Goal: Task Accomplishment & Management: Complete application form

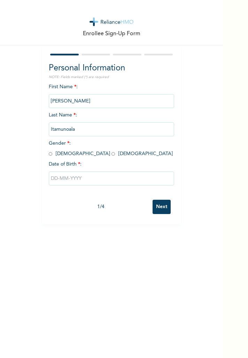
click at [49, 155] on input "radio" at bounding box center [50, 154] width 3 height 7
radio input "true"
click at [123, 178] on input "text" at bounding box center [112, 179] width 126 height 14
select select "8"
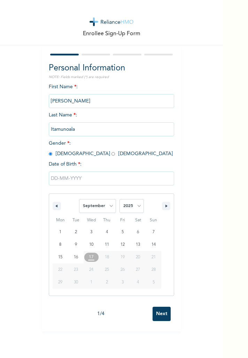
type input "[DATE]"
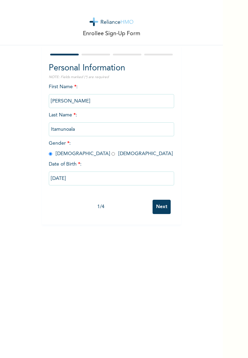
click at [61, 177] on input "[DATE]" at bounding box center [112, 179] width 126 height 14
select select "8"
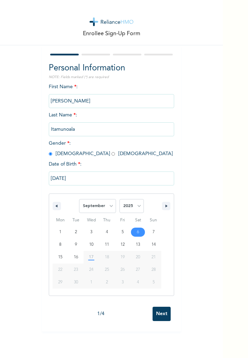
click at [65, 176] on input "[DATE]" at bounding box center [112, 179] width 126 height 14
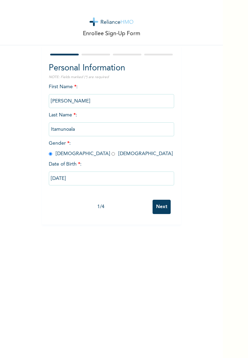
click at [66, 177] on input "[DATE]" at bounding box center [112, 179] width 126 height 14
select select "8"
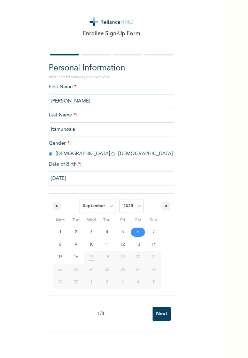
click at [60, 179] on input "[DATE]" at bounding box center [112, 179] width 126 height 14
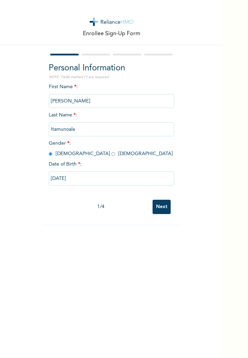
click at [104, 178] on input "[DATE]" at bounding box center [112, 179] width 126 height 14
select select "8"
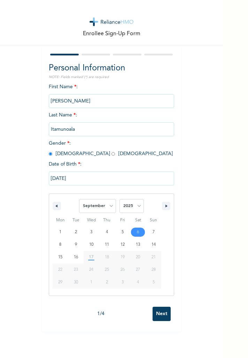
click at [64, 178] on input "[DATE]" at bounding box center [112, 179] width 126 height 14
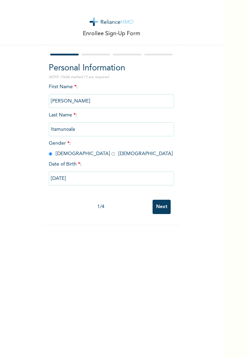
click at [88, 178] on input "[DATE]" at bounding box center [112, 179] width 126 height 14
select select "8"
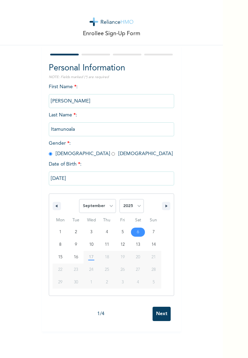
click at [138, 199] on select "2025 2024 2023 2022 2021 2020 2019 2018 2017 2016 2015 2014 2013 2012 2011 2010…" at bounding box center [132, 206] width 24 height 14
click at [95, 179] on input "[DATE]" at bounding box center [112, 179] width 126 height 14
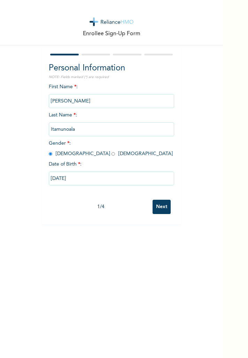
click at [114, 176] on input "[DATE]" at bounding box center [112, 179] width 126 height 14
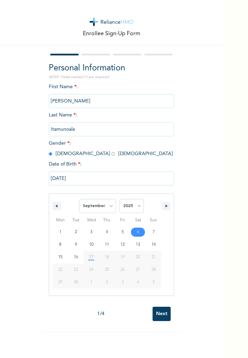
click at [99, 211] on select "January February March April May June July August September October November De…" at bounding box center [97, 206] width 37 height 14
select select "8"
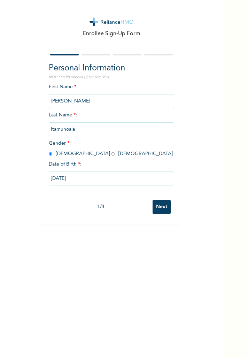
click at [103, 184] on input "[DATE]" at bounding box center [112, 179] width 126 height 14
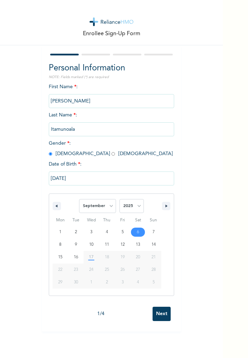
click at [97, 209] on select "January February March April May June July August September October November De…" at bounding box center [97, 206] width 37 height 14
click at [98, 209] on select "January February March April May June July August September October November De…" at bounding box center [97, 206] width 37 height 14
select select "8"
click at [111, 207] on select "January February March April May June July August September October November De…" at bounding box center [97, 206] width 37 height 14
click at [134, 205] on select "2025 2024 2023 2022 2021 2020 2019 2018 2017 2016 2015 2014 2013 2012 2011 2010…" at bounding box center [132, 206] width 24 height 14
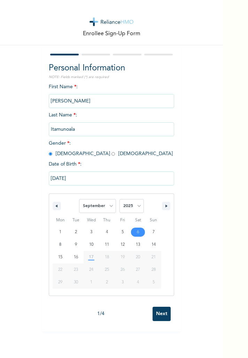
select select "1970"
click at [94, 206] on select "January February March April May June July August September October November De…" at bounding box center [97, 206] width 37 height 14
select select "11"
type input "[DATE]"
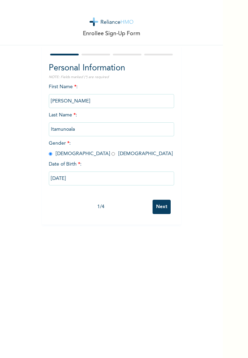
click at [166, 209] on input "Next" at bounding box center [162, 207] width 18 height 14
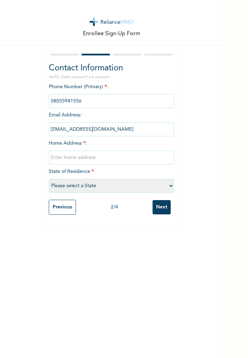
click at [122, 156] on input "text" at bounding box center [112, 158] width 126 height 14
click at [102, 160] on input "Ekeki housing estate,[GEOGRAPHIC_DATA], [GEOGRAPHIC_DATA]" at bounding box center [112, 158] width 126 height 14
type input "Ekeki housing estate, [GEOGRAPHIC_DATA], [GEOGRAPHIC_DATA]"
click at [143, 189] on select "Please select a State [PERSON_NAME] (FCT) [PERSON_NAME] Ibom [GEOGRAPHIC_DATA] …" at bounding box center [112, 186] width 126 height 14
select select "6"
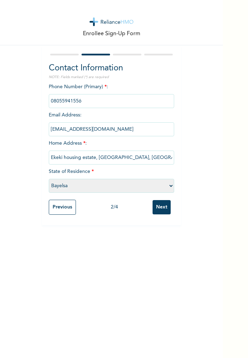
click at [163, 158] on input "Ekeki housing estate, [GEOGRAPHIC_DATA], [GEOGRAPHIC_DATA]" at bounding box center [112, 158] width 126 height 14
type input "Ekeki housing estate, [GEOGRAPHIC_DATA]"
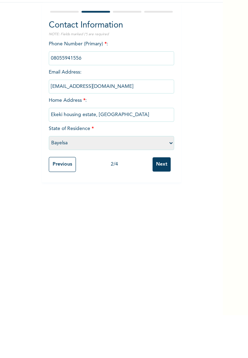
click at [163, 206] on input "Next" at bounding box center [162, 207] width 18 height 14
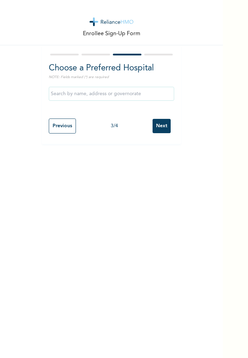
click at [71, 96] on input "text" at bounding box center [112, 94] width 126 height 14
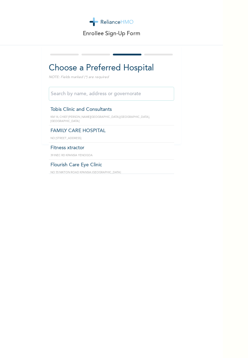
type input "FAMILY CARE HOSPITAL"
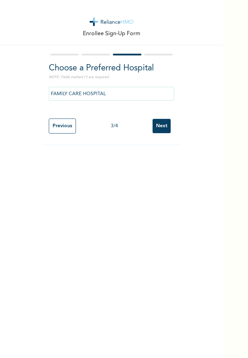
click at [135, 177] on div "Enrollee Sign-Up Form Choose a Preferred Hospital NOTE: Fields marked (*) are r…" at bounding box center [111, 179] width 223 height 358
click at [162, 126] on input "Next" at bounding box center [162, 126] width 18 height 14
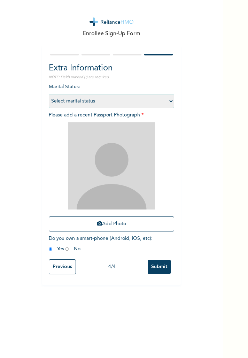
click at [163, 102] on select "Select marital status [DEMOGRAPHIC_DATA] Married [DEMOGRAPHIC_DATA] Widow/[DEMO…" at bounding box center [112, 101] width 126 height 14
select select "2"
click at [124, 170] on img at bounding box center [111, 165] width 87 height 87
click at [139, 224] on button "Add Photo" at bounding box center [112, 224] width 126 height 15
click at [127, 183] on img at bounding box center [111, 165] width 87 height 87
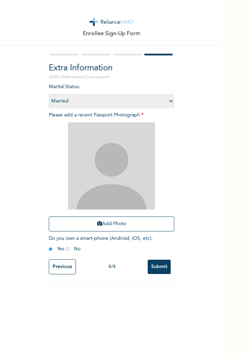
click at [125, 224] on button "Add Photo" at bounding box center [112, 224] width 126 height 15
click at [117, 168] on img at bounding box center [111, 165] width 87 height 87
click at [123, 175] on img at bounding box center [111, 165] width 87 height 87
click at [136, 223] on button "Add Photo" at bounding box center [112, 224] width 126 height 15
click at [160, 268] on input "Submit" at bounding box center [159, 267] width 23 height 14
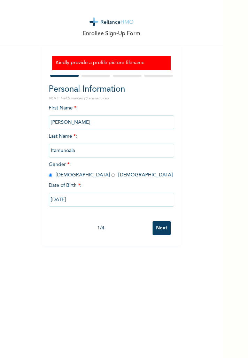
click at [162, 229] on input "Next" at bounding box center [162, 228] width 18 height 14
select select "6"
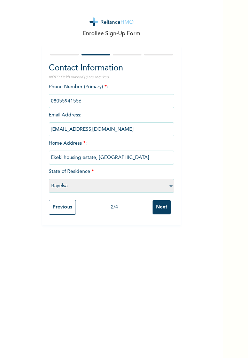
click at [163, 207] on input "Next" at bounding box center [162, 207] width 18 height 14
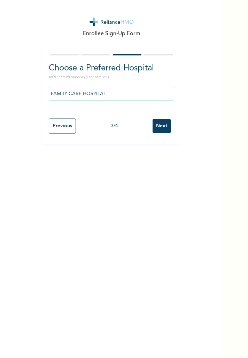
click at [161, 127] on input "Next" at bounding box center [162, 126] width 18 height 14
select select "2"
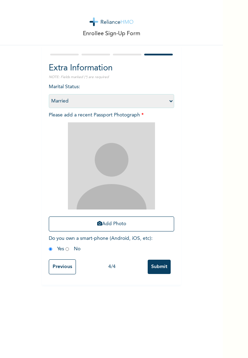
click at [135, 222] on button "Add Photo" at bounding box center [112, 224] width 126 height 15
click at [149, 225] on button "Add Photo" at bounding box center [112, 224] width 126 height 15
click at [148, 229] on button "Add Photo" at bounding box center [112, 224] width 126 height 15
click at [148, 223] on button "Add Photo" at bounding box center [112, 224] width 126 height 15
click at [156, 223] on button "Add Photo" at bounding box center [112, 224] width 126 height 15
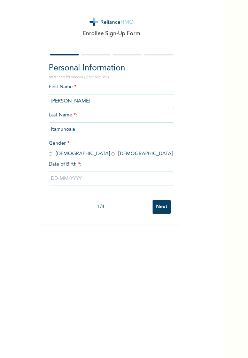
click at [52, 156] on input "radio" at bounding box center [50, 154] width 3 height 7
radio input "true"
click at [143, 181] on input "text" at bounding box center [112, 179] width 126 height 14
select select "8"
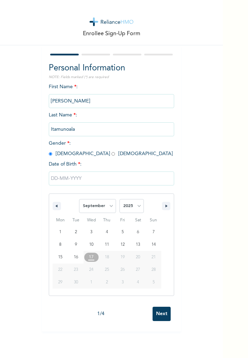
click at [138, 208] on select "2025 2024 2023 2022 2021 2020 2019 2018 2017 2016 2015 2014 2013 2012 2011 2010…" at bounding box center [132, 206] width 24 height 14
select select "1970"
click at [107, 208] on select "January February March April May June July August September October November De…" at bounding box center [97, 206] width 37 height 14
select select "11"
type input "[DATE]"
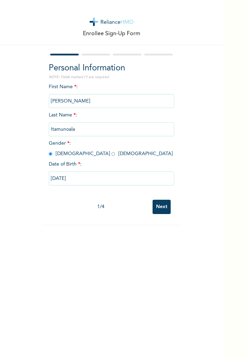
click at [160, 206] on input "Next" at bounding box center [162, 207] width 18 height 14
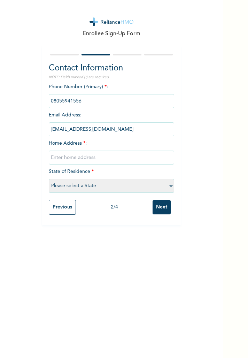
click at [140, 158] on input "text" at bounding box center [112, 158] width 126 height 14
click at [99, 158] on input "Ekeki housing estate, [GEOGRAPHIC_DATA], [GEOGRAPHIC_DATA], [GEOGRAPHIC_DATA]" at bounding box center [112, 158] width 126 height 14
type input "Ekeki housing estate, [GEOGRAPHIC_DATA], [GEOGRAPHIC_DATA], [GEOGRAPHIC_DATA]"
click at [151, 187] on select "Please select a State [PERSON_NAME] (FCT) [PERSON_NAME] Ibom [GEOGRAPHIC_DATA] …" at bounding box center [112, 186] width 126 height 14
select select "6"
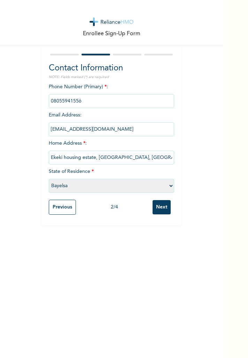
click at [166, 208] on input "Next" at bounding box center [162, 207] width 18 height 14
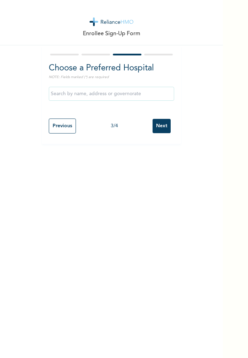
click at [143, 96] on input "text" at bounding box center [112, 94] width 126 height 14
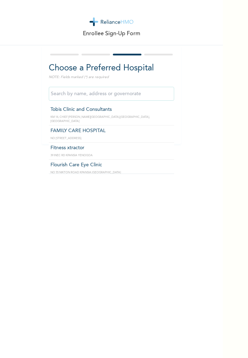
type input "FAMILY CARE HOSPITAL"
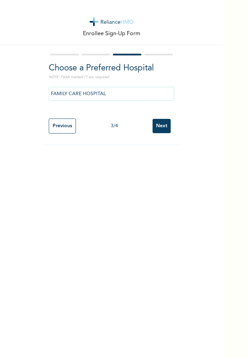
click at [159, 127] on input "Next" at bounding box center [162, 126] width 18 height 14
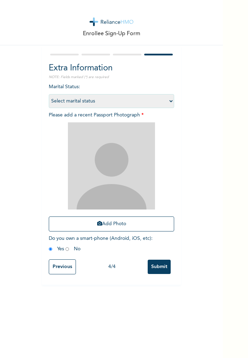
click at [138, 227] on button "Add Photo" at bounding box center [112, 224] width 126 height 15
click at [147, 96] on select "Select marital status [DEMOGRAPHIC_DATA] Married [DEMOGRAPHIC_DATA] Widow/[DEMO…" at bounding box center [112, 101] width 126 height 14
select select "2"
click at [126, 223] on button "Add Photo" at bounding box center [112, 224] width 126 height 15
